Goal: Task Accomplishment & Management: Complete application form

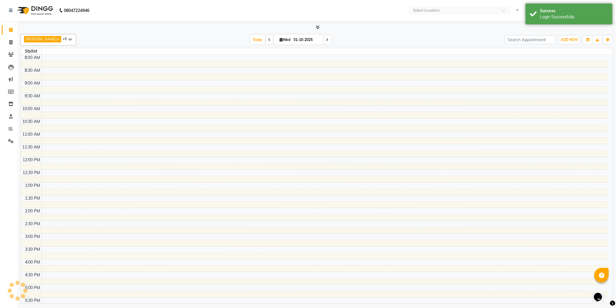
select select "en"
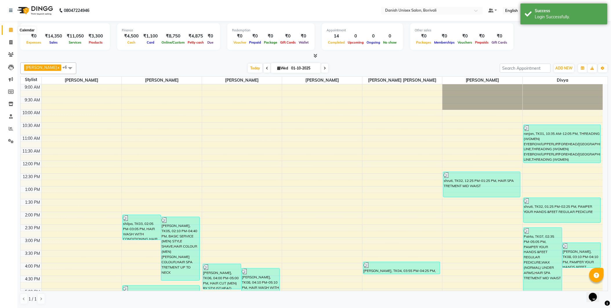
click at [12, 28] on icon at bounding box center [11, 30] width 4 height 4
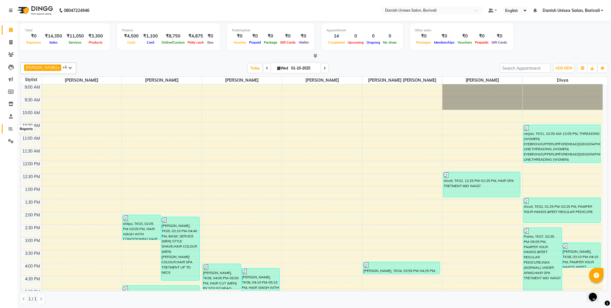
click at [8, 126] on span at bounding box center [11, 128] width 10 height 7
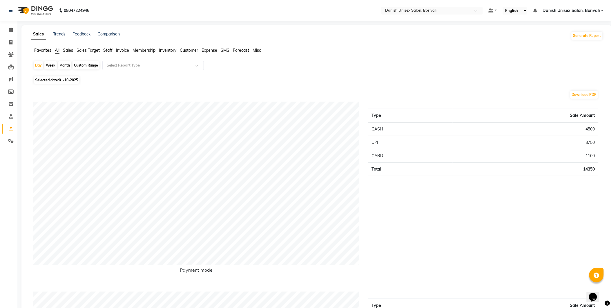
click at [63, 66] on div "Month" at bounding box center [64, 65] width 13 height 8
select select "10"
select select "2025"
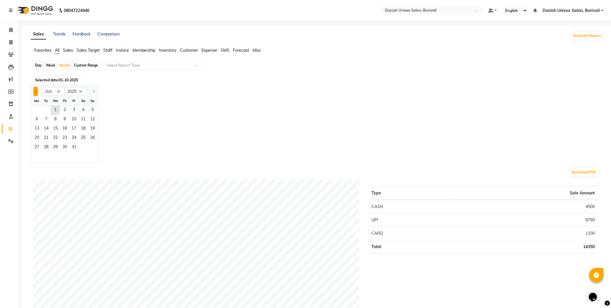
click at [33, 89] on button "Previous month" at bounding box center [35, 91] width 5 height 9
select select "9"
click at [55, 139] on span "24" at bounding box center [55, 137] width 9 height 9
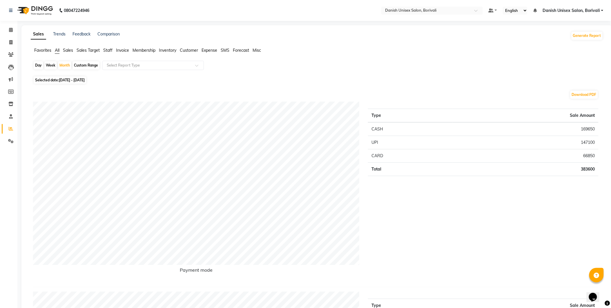
click at [48, 68] on div "Week" at bounding box center [50, 65] width 12 height 8
select select "9"
select select "2025"
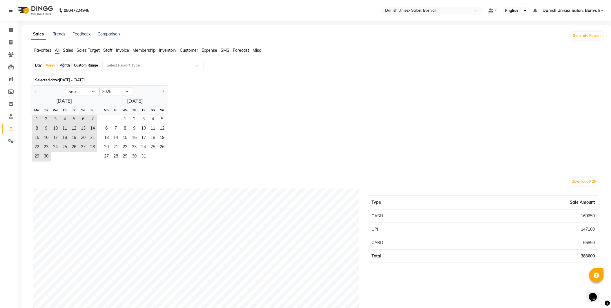
click at [61, 65] on div "Month" at bounding box center [64, 65] width 13 height 8
select select "9"
select select "2025"
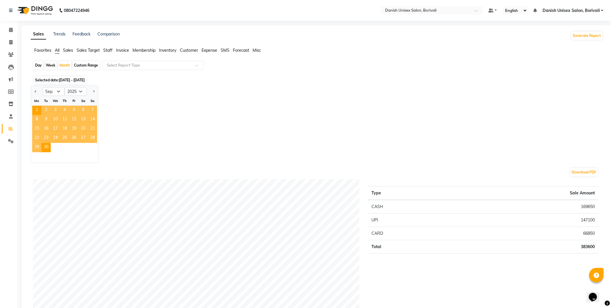
click at [48, 65] on div "Week" at bounding box center [50, 65] width 12 height 8
select select "9"
select select "2025"
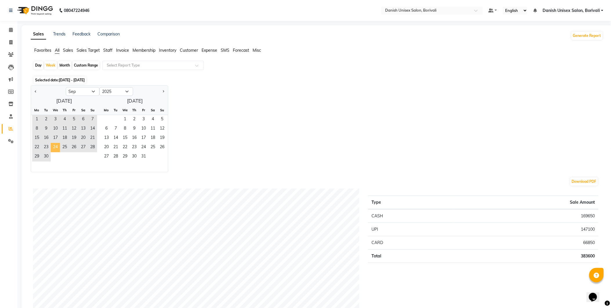
click at [56, 147] on span "24" at bounding box center [55, 147] width 9 height 9
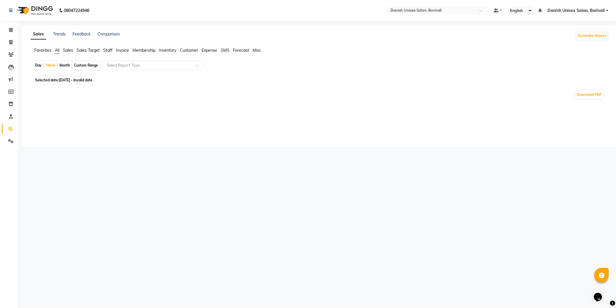
click at [70, 48] on span "Sales" at bounding box center [68, 50] width 10 height 5
click at [64, 65] on div "Month" at bounding box center [64, 65] width 13 height 8
select select "9"
select select "2025"
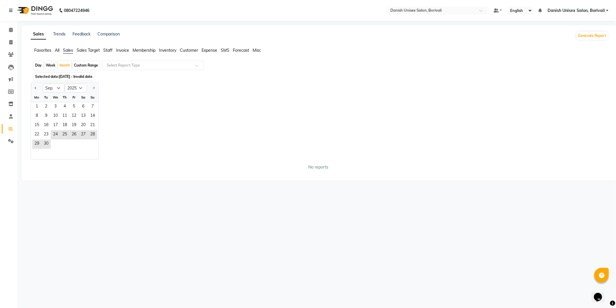
click at [45, 64] on div "Week" at bounding box center [50, 65] width 12 height 8
select select "9"
select select "2025"
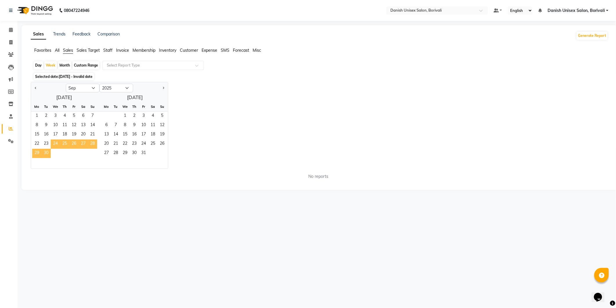
click at [56, 143] on span "24" at bounding box center [55, 143] width 9 height 9
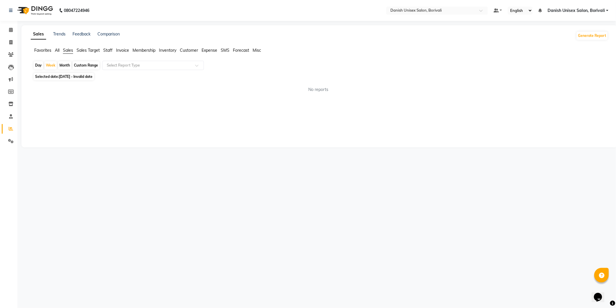
click at [67, 51] on span "Sales" at bounding box center [68, 50] width 10 height 5
click at [10, 29] on icon at bounding box center [11, 30] width 4 height 4
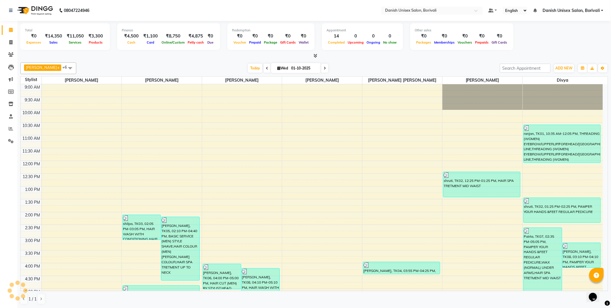
scroll to position [178, 0]
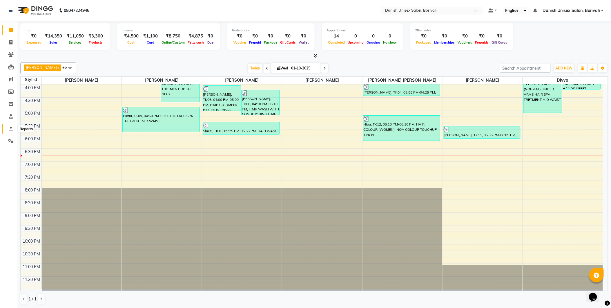
click at [12, 128] on icon at bounding box center [11, 128] width 4 height 4
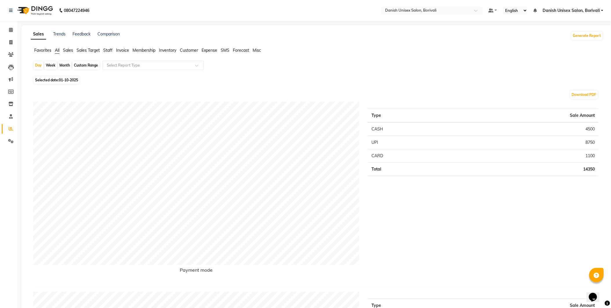
click at [52, 65] on div "Week" at bounding box center [50, 65] width 12 height 8
select select "10"
select select "2025"
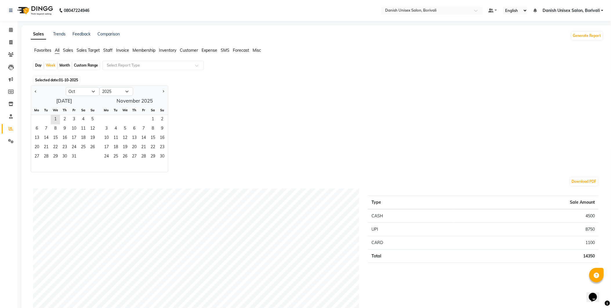
click at [32, 91] on div at bounding box center [48, 91] width 35 height 9
click at [36, 90] on span "Previous month" at bounding box center [36, 91] width 2 height 2
select select "9"
click at [57, 146] on span "24" at bounding box center [55, 147] width 9 height 9
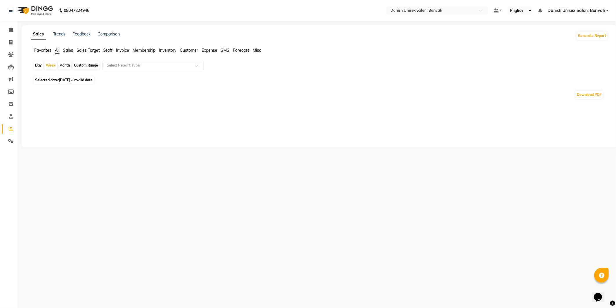
click at [69, 51] on span "Sales" at bounding box center [68, 50] width 10 height 5
click at [65, 66] on div "Month" at bounding box center [64, 65] width 13 height 8
select select "9"
select select "2025"
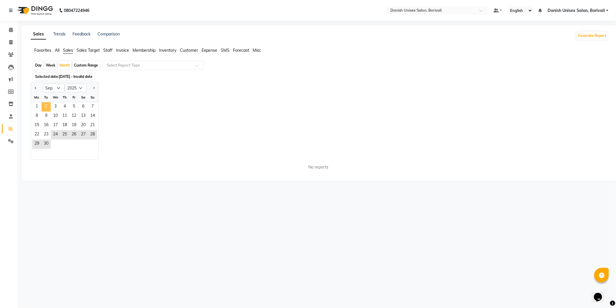
click at [42, 106] on span "2" at bounding box center [45, 106] width 9 height 9
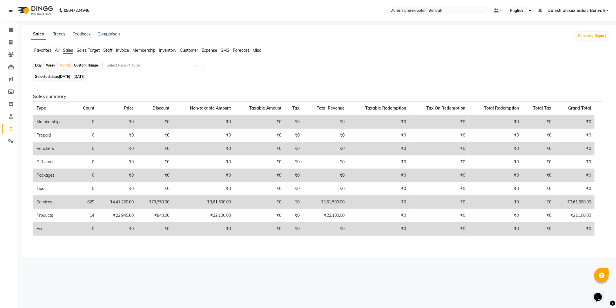
click at [48, 64] on div "Week" at bounding box center [50, 65] width 12 height 8
select select "9"
select select "2025"
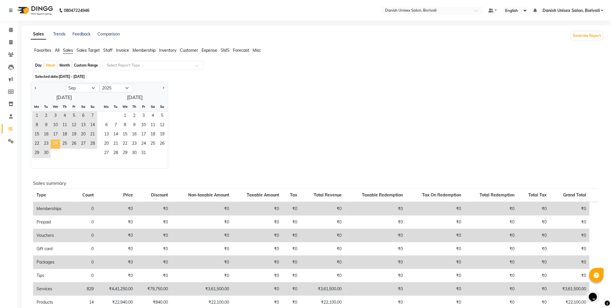
click at [55, 143] on span "24" at bounding box center [55, 143] width 9 height 9
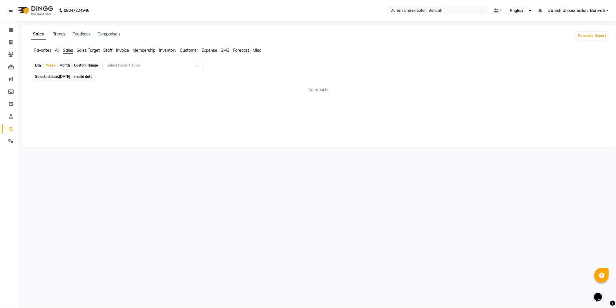
click at [115, 66] on input "text" at bounding box center [148, 65] width 84 height 6
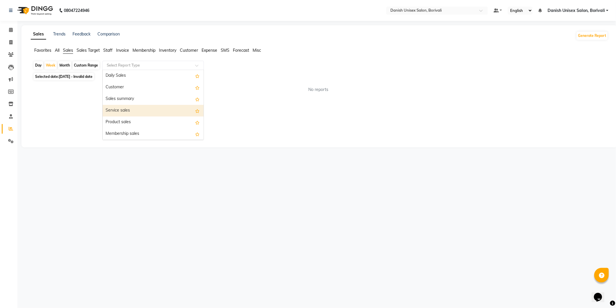
click at [126, 111] on div "Service sales" at bounding box center [153, 111] width 101 height 12
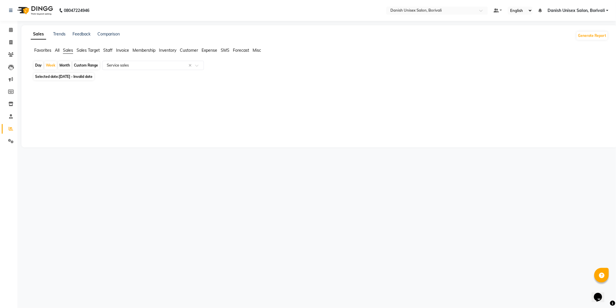
click at [86, 51] on span "Sales Target" at bounding box center [88, 50] width 23 height 5
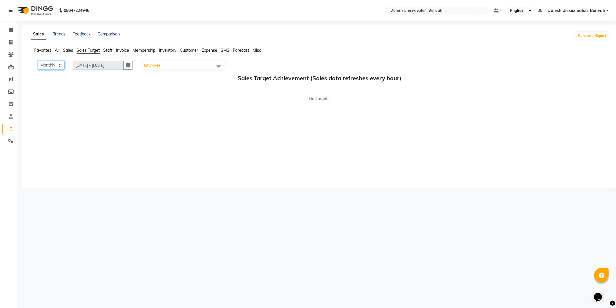
click at [56, 63] on select "Monthly Weekly" at bounding box center [51, 65] width 27 height 9
click at [27, 69] on div "Sales Trends Feedback Comparison Generate Report Favorites All Sales Sales Targ…" at bounding box center [319, 106] width 596 height 163
click at [106, 50] on span "Staff" at bounding box center [107, 50] width 9 height 5
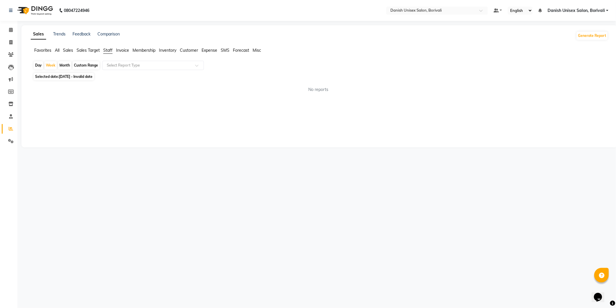
click at [66, 65] on div "Month" at bounding box center [64, 65] width 13 height 8
select select "9"
select select "2025"
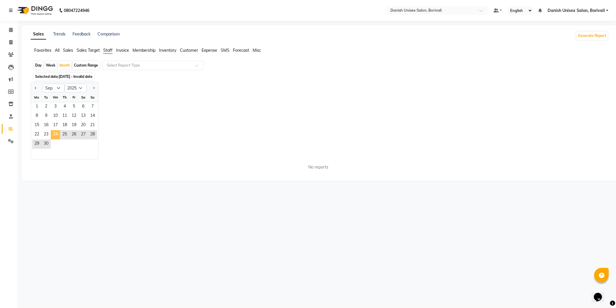
click at [52, 134] on span "24" at bounding box center [55, 134] width 9 height 9
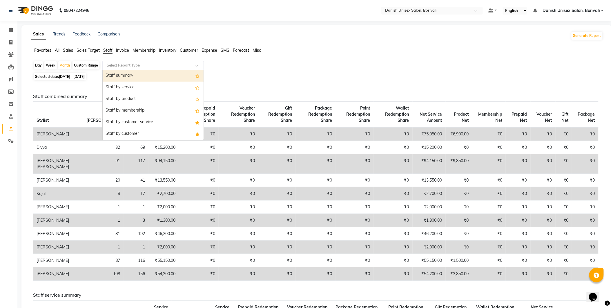
click at [123, 66] on input "text" at bounding box center [148, 65] width 84 height 6
click at [123, 73] on div "Staff summary" at bounding box center [153, 76] width 101 height 12
select select "full_report"
select select "csv"
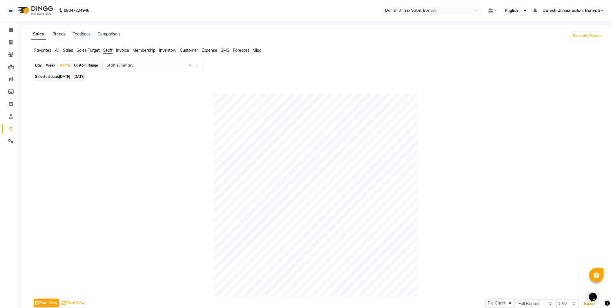
click at [82, 50] on span "Sales Target" at bounding box center [88, 50] width 23 height 5
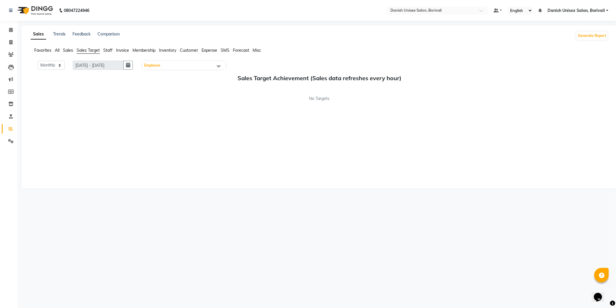
click at [70, 52] on span "Sales" at bounding box center [68, 50] width 10 height 5
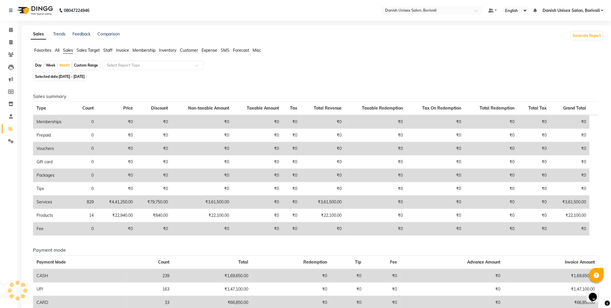
click at [48, 64] on div "Week" at bounding box center [50, 65] width 12 height 8
select select "9"
select select "2025"
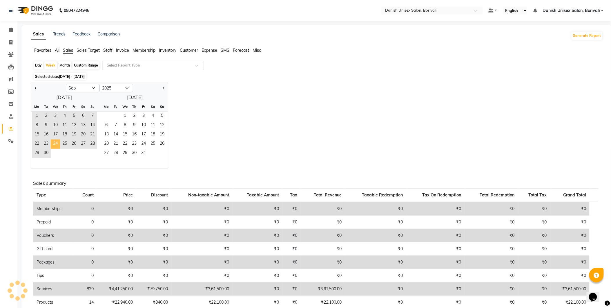
click at [56, 140] on span "24" at bounding box center [55, 143] width 9 height 9
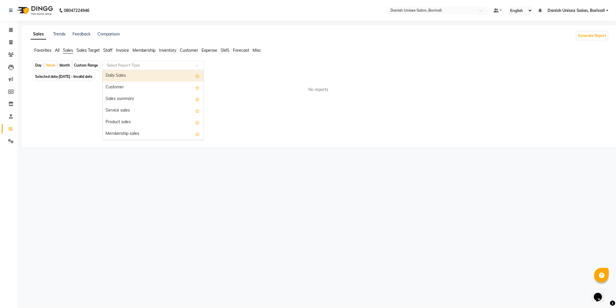
click at [129, 66] on input "text" at bounding box center [148, 65] width 84 height 6
click at [128, 76] on div "Daily Sales" at bounding box center [153, 76] width 101 height 12
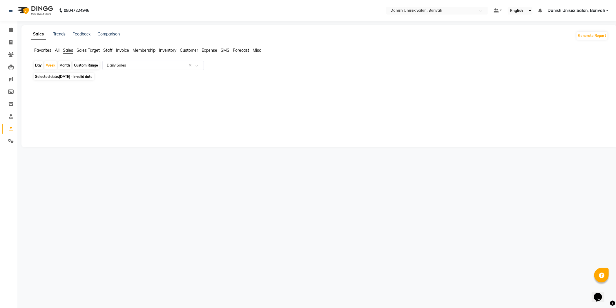
click at [39, 65] on div "Day" at bounding box center [39, 65] width 10 height 8
select select "9"
select select "2025"
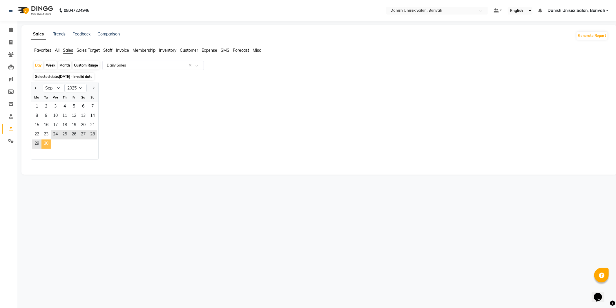
click at [47, 144] on span "30" at bounding box center [45, 143] width 9 height 9
select select "full_report"
select select "csv"
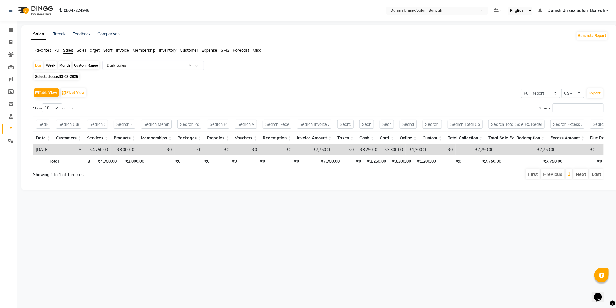
click at [50, 65] on div "Week" at bounding box center [50, 65] width 12 height 8
select select "9"
select select "2025"
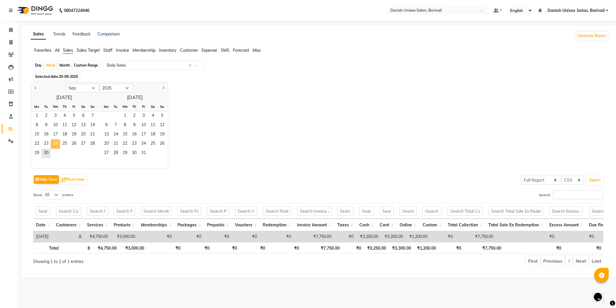
click at [55, 144] on span "24" at bounding box center [55, 143] width 9 height 9
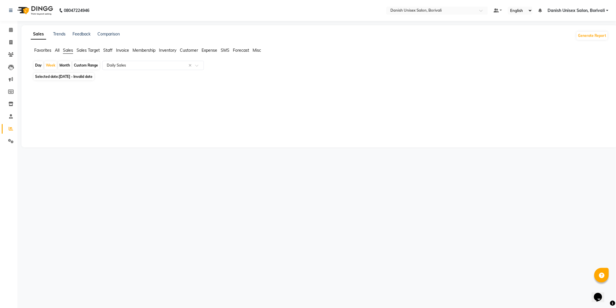
click at [63, 66] on div "Month" at bounding box center [64, 65] width 13 height 8
select select "9"
select select "2025"
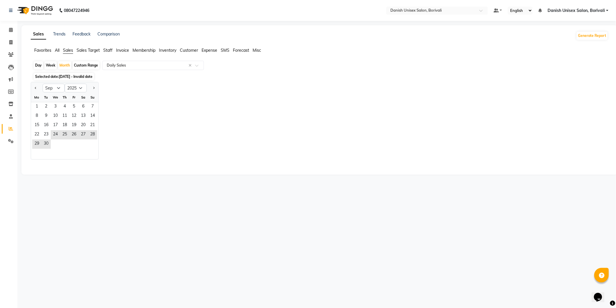
click at [51, 64] on div "Week" at bounding box center [50, 65] width 12 height 8
select select "9"
select select "2025"
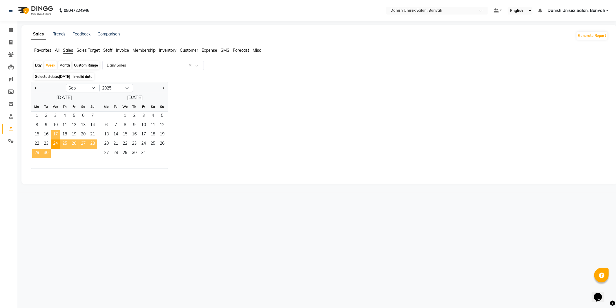
click at [55, 134] on span "17" at bounding box center [55, 134] width 9 height 9
select select "full_report"
select select "csv"
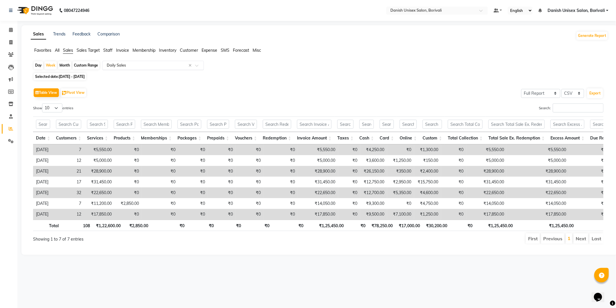
click at [108, 64] on input "text" at bounding box center [148, 65] width 84 height 6
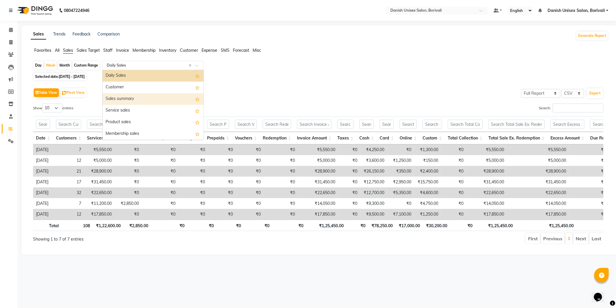
click at [111, 97] on div "Sales summary" at bounding box center [153, 99] width 101 height 12
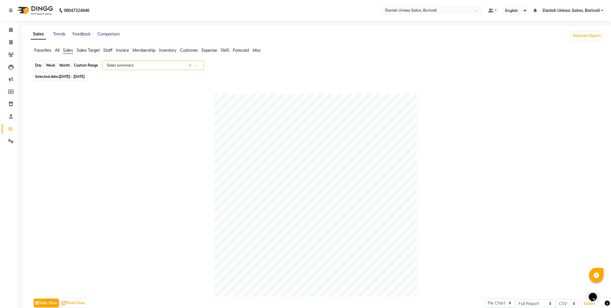
click at [50, 66] on div "Week" at bounding box center [50, 65] width 12 height 8
select select "9"
select select "2025"
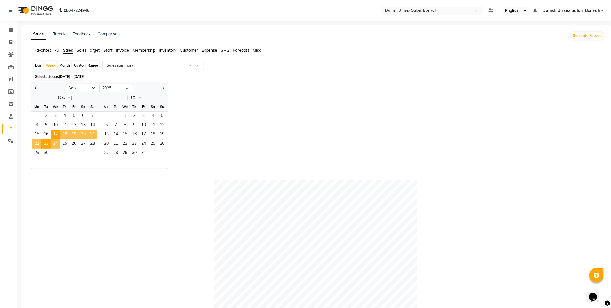
click at [57, 142] on span "24" at bounding box center [55, 143] width 9 height 9
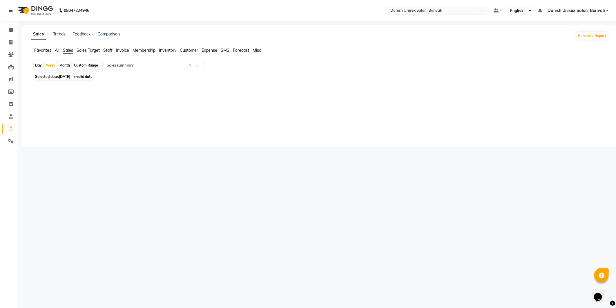
click at [408, 11] on input "text" at bounding box center [431, 11] width 84 height 6
click at [402, 22] on div "Danish Unisex Salon, Borivali" at bounding box center [437, 20] width 101 height 10
click at [13, 30] on span at bounding box center [11, 30] width 10 height 7
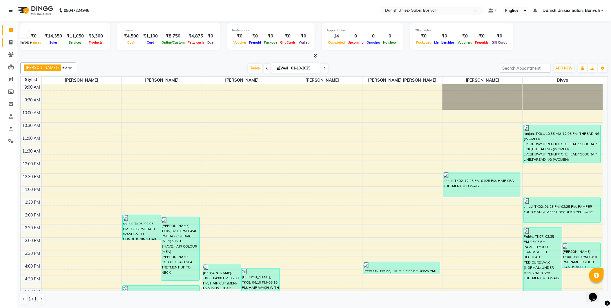
click at [10, 42] on icon at bounding box center [10, 42] width 3 height 4
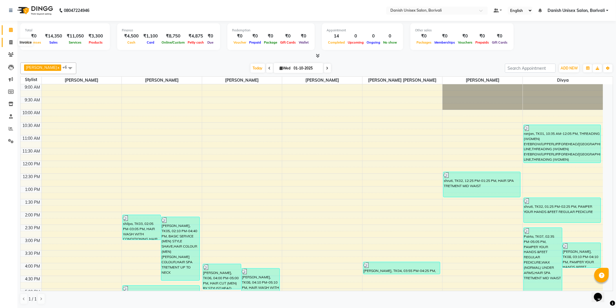
select select "7068"
select select "service"
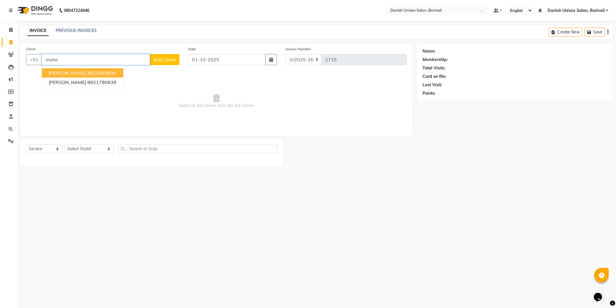
click at [109, 75] on button "[PERSON_NAME] 9820368936" at bounding box center [83, 72] width 82 height 9
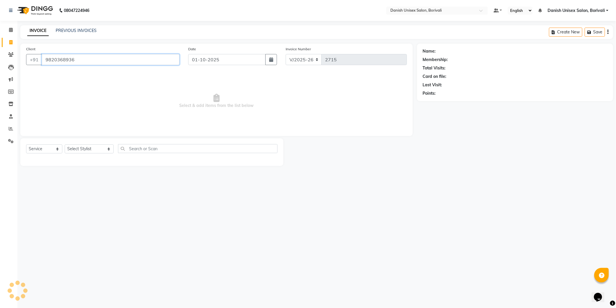
type input "9820368936"
click at [93, 153] on select "Select Stylist [PERSON_NAME] Bheem [PERSON_NAME] Danish Unisex Salon, [PERSON_N…" at bounding box center [89, 148] width 49 height 9
select select "58926"
click at [65, 144] on select "Select Stylist [PERSON_NAME] Bheem [PERSON_NAME] Danish Unisex Salon, [PERSON_N…" at bounding box center [89, 148] width 49 height 9
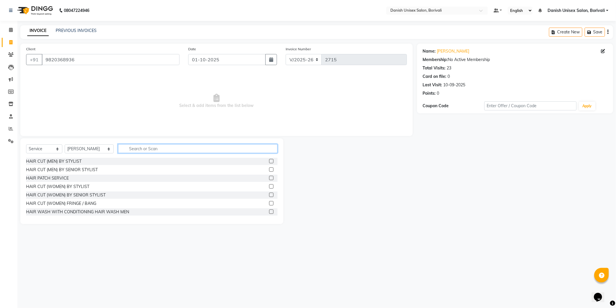
click at [135, 150] on input "text" at bounding box center [198, 148] width 160 height 9
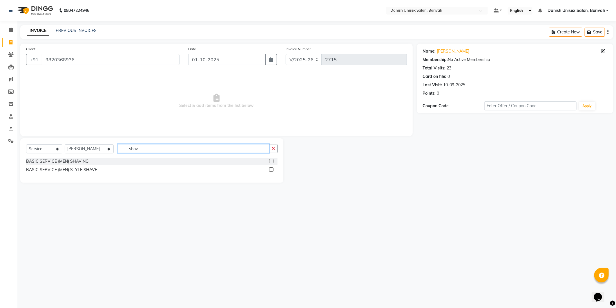
type input "shav"
click at [137, 184] on main "INVOICE PREVIOUS INVOICES Create New Save Client [PHONE_NUMBER] Date [DATE] Inv…" at bounding box center [316, 108] width 599 height 166
click at [271, 168] on label at bounding box center [271, 169] width 4 height 4
click at [271, 168] on input "checkbox" at bounding box center [271, 170] width 4 height 4
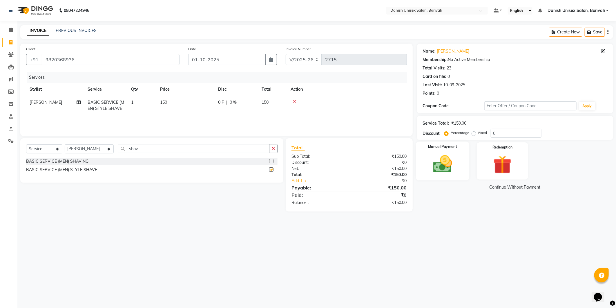
checkbox input "false"
click at [272, 160] on label at bounding box center [271, 161] width 4 height 4
click at [272, 160] on input "checkbox" at bounding box center [271, 161] width 4 height 4
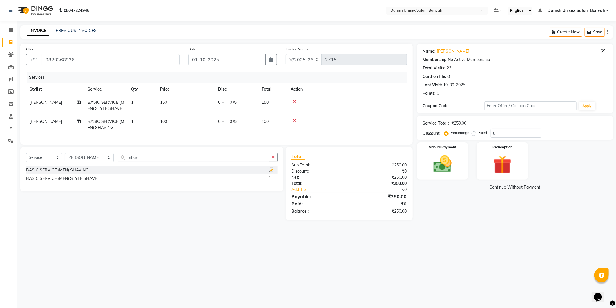
checkbox input "false"
drag, startPoint x: 294, startPoint y: 102, endPoint x: 347, endPoint y: 152, distance: 73.3
click at [295, 102] on icon at bounding box center [294, 101] width 3 height 4
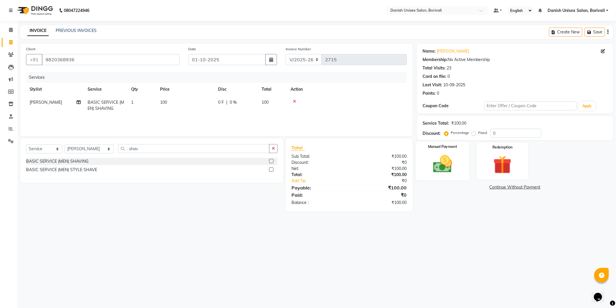
click at [442, 172] on img at bounding box center [442, 164] width 31 height 22
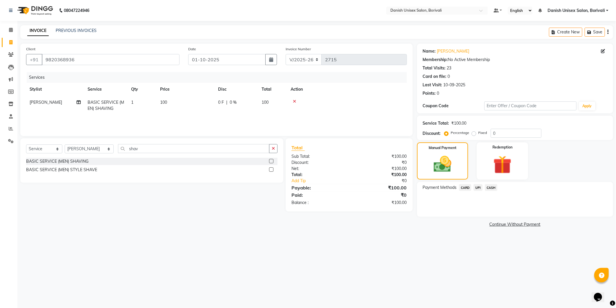
click at [494, 187] on span "CASH" at bounding box center [491, 187] width 12 height 7
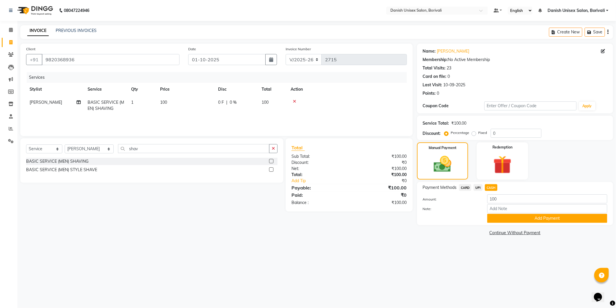
click at [55, 102] on span "[PERSON_NAME]" at bounding box center [46, 102] width 32 height 5
select select "58926"
click at [58, 101] on select "[PERSON_NAME] Bheem [PERSON_NAME] Danish Unisex Salon, [PERSON_NAME] [PERSON_NA…" at bounding box center [55, 103] width 51 height 9
select select "58927"
click at [549, 218] on button "Add Payment" at bounding box center [547, 218] width 120 height 9
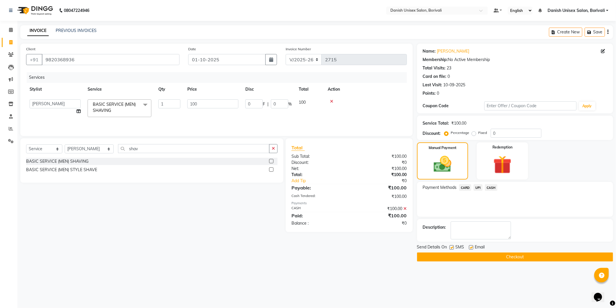
click at [496, 256] on button "Checkout" at bounding box center [515, 256] width 196 height 9
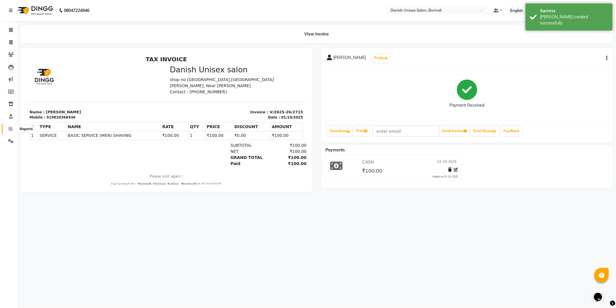
drag, startPoint x: 8, startPoint y: 129, endPoint x: 14, endPoint y: 129, distance: 6.1
click at [8, 129] on span at bounding box center [11, 128] width 10 height 7
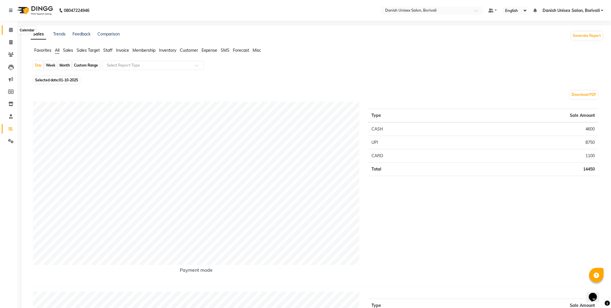
click at [9, 31] on icon at bounding box center [11, 30] width 4 height 4
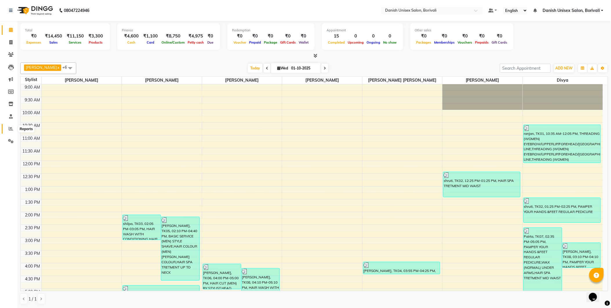
click at [6, 130] on span at bounding box center [11, 128] width 10 height 7
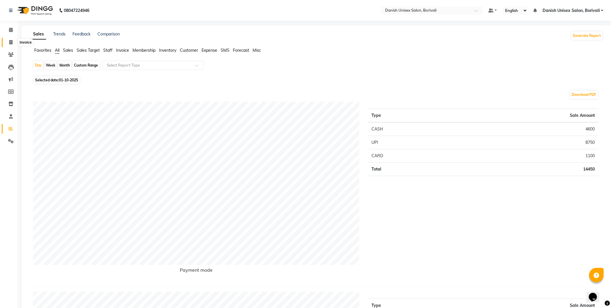
click at [10, 42] on icon at bounding box center [10, 42] width 3 height 4
select select "7068"
select select "service"
